Goal: Navigation & Orientation: Find specific page/section

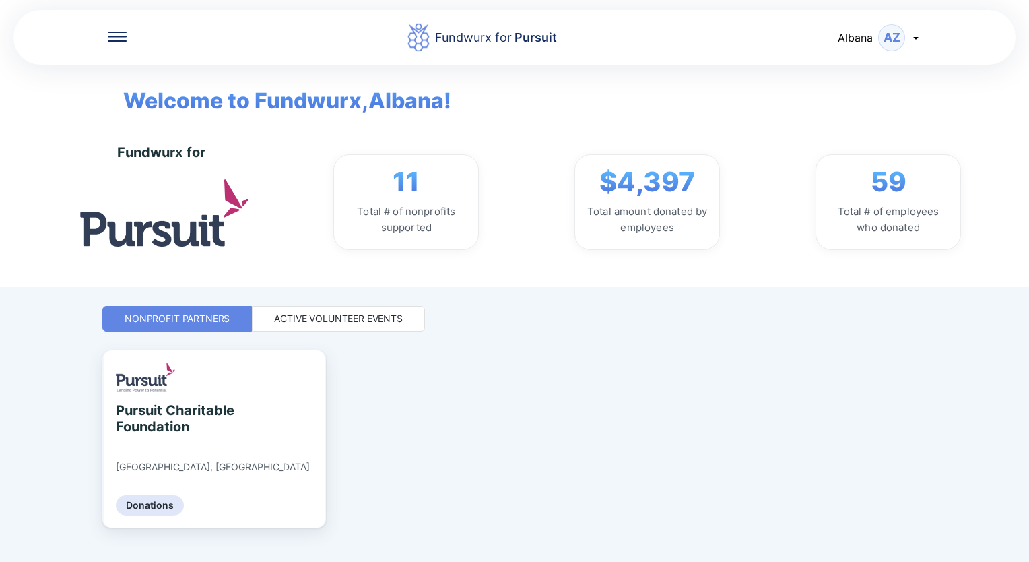
click at [367, 309] on div "Active Volunteer Events" at bounding box center [338, 319] width 173 height 26
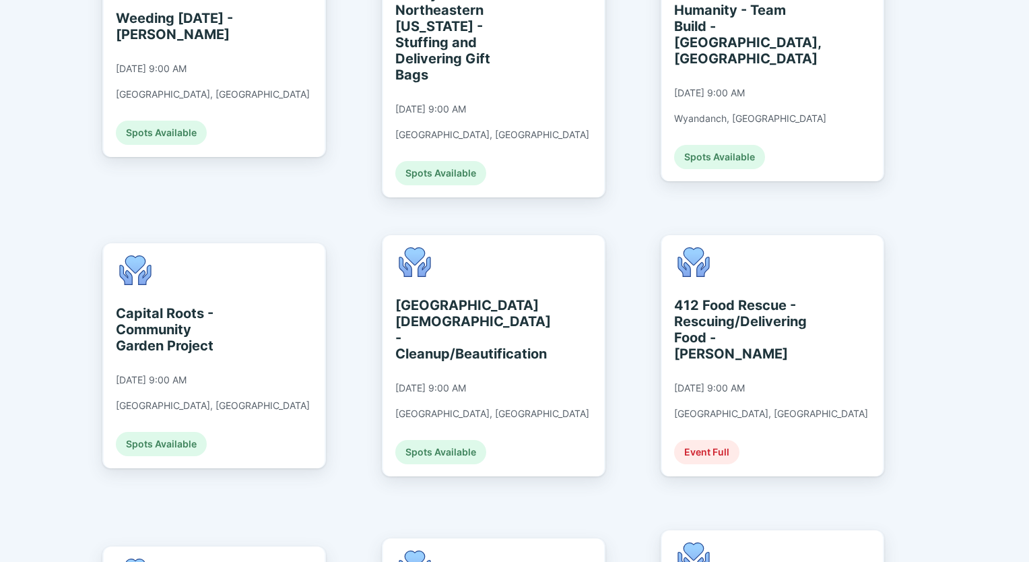
scroll to position [472, 0]
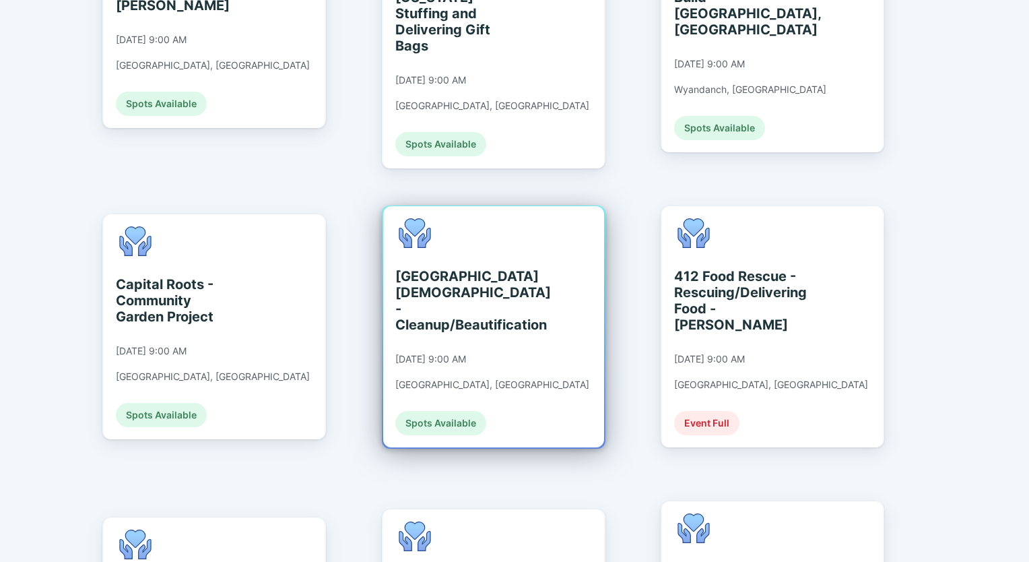
click at [431, 268] on div "[GEOGRAPHIC_DATA][DEMOGRAPHIC_DATA] - Cleanup/Beautification" at bounding box center [456, 300] width 123 height 65
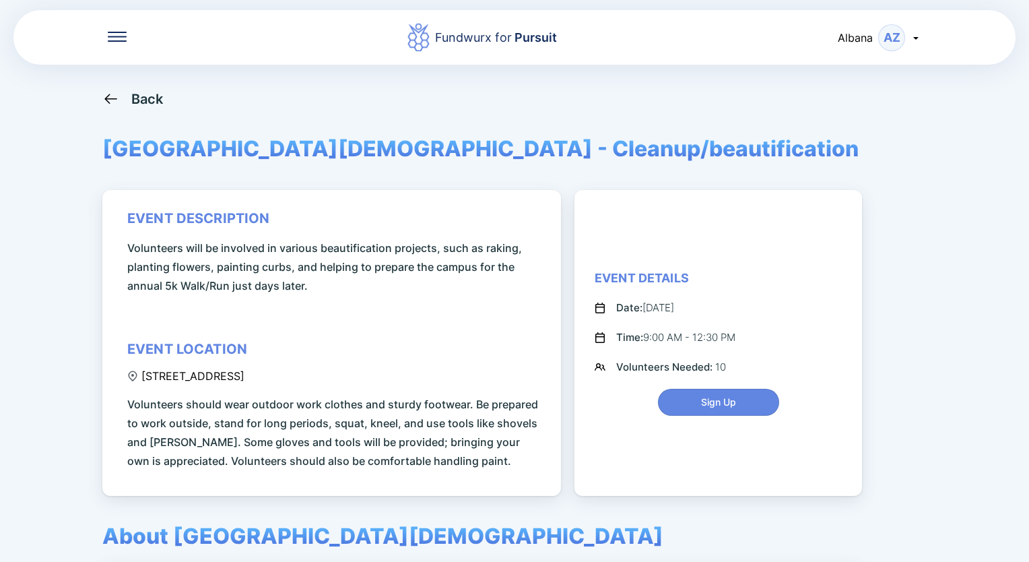
click at [915, 37] on icon at bounding box center [916, 38] width 5 height 3
click at [962, 139] on div "Fundwurx for Pursuit [GEOGRAPHIC_DATA] AZ My profile Log out Back [GEOGRAPHIC_D…" at bounding box center [514, 281] width 1029 height 562
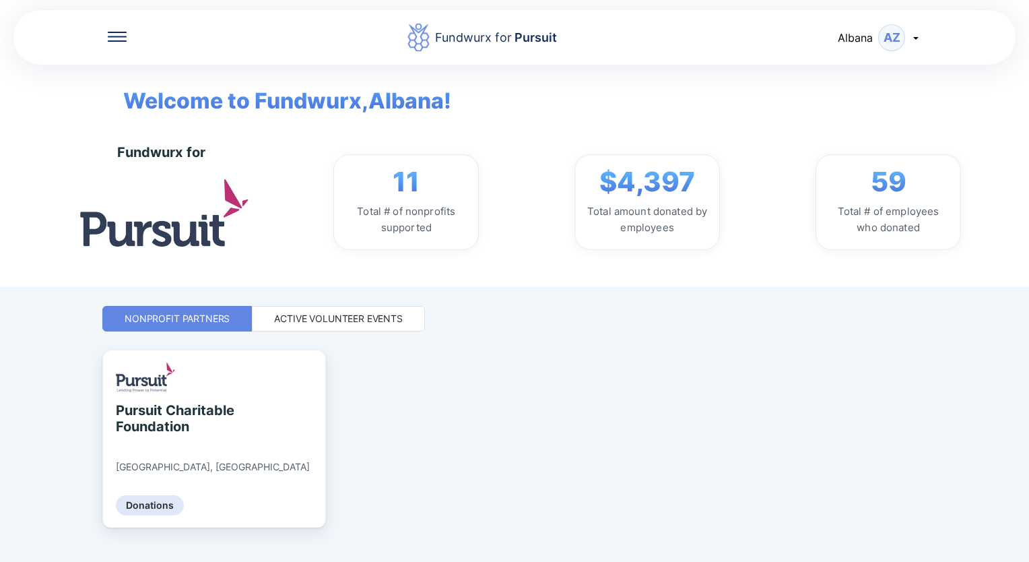
click at [361, 313] on div "Active Volunteer Events" at bounding box center [338, 318] width 129 height 13
